Goal: Use online tool/utility: Utilize a website feature to perform a specific function

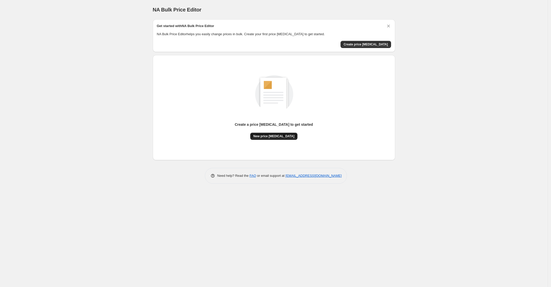
click at [269, 135] on span "New price [MEDICAL_DATA]" at bounding box center [273, 136] width 41 height 4
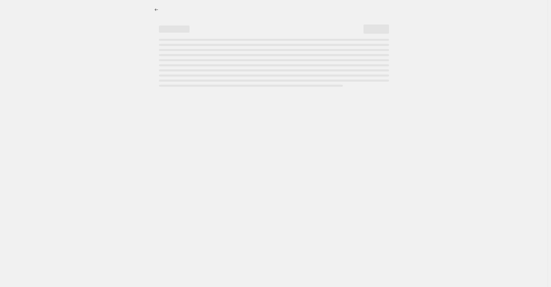
select select "percentage"
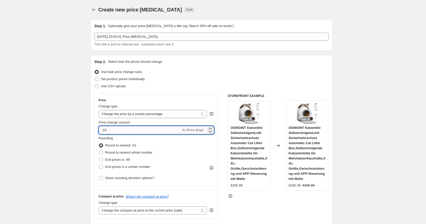
click at [123, 130] on input "-10" at bounding box center [140, 130] width 82 height 8
type input "-1"
type input "-25"
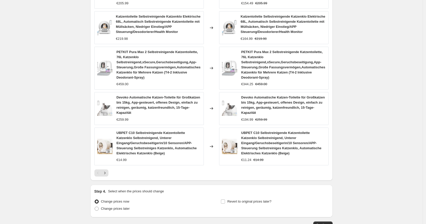
scroll to position [366, 0]
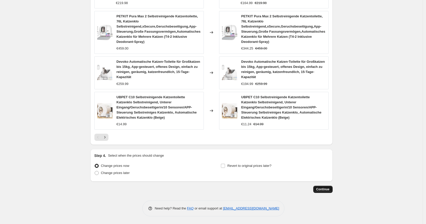
click at [329, 188] on span "Continue" at bounding box center [322, 189] width 13 height 4
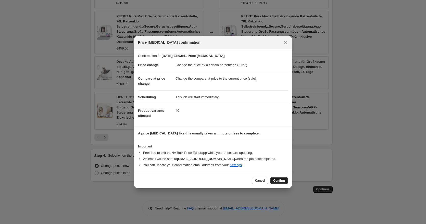
click at [283, 183] on button "Confirm" at bounding box center [279, 180] width 18 height 7
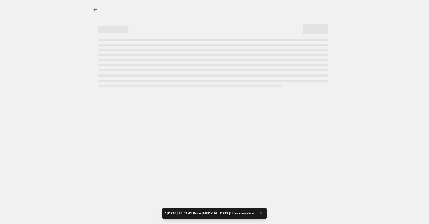
select select "percentage"
